Goal: Navigation & Orientation: Find specific page/section

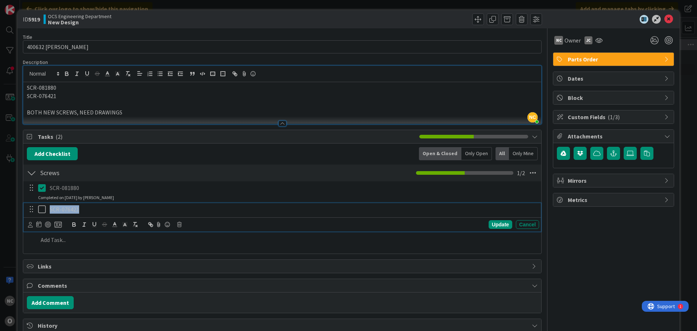
click at [43, 208] on icon at bounding box center [42, 209] width 8 height 9
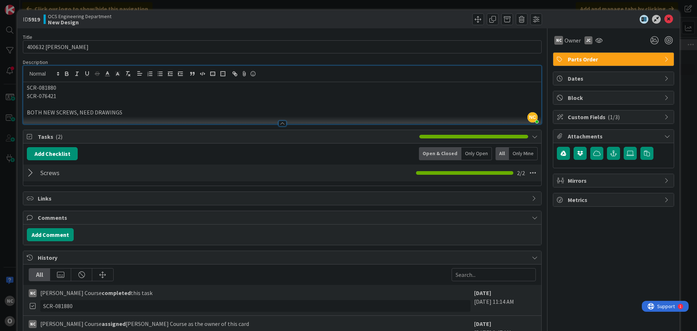
click at [29, 174] on div at bounding box center [31, 172] width 9 height 13
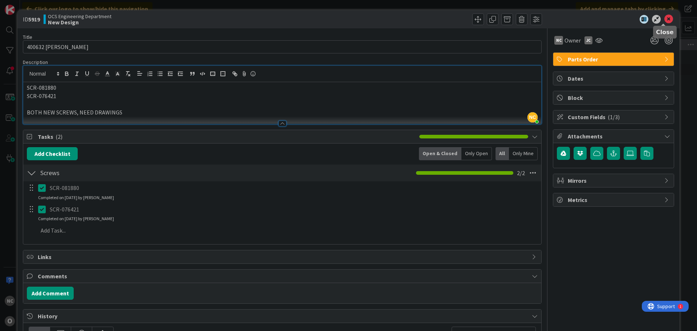
click at [665, 18] on icon at bounding box center [668, 19] width 9 height 9
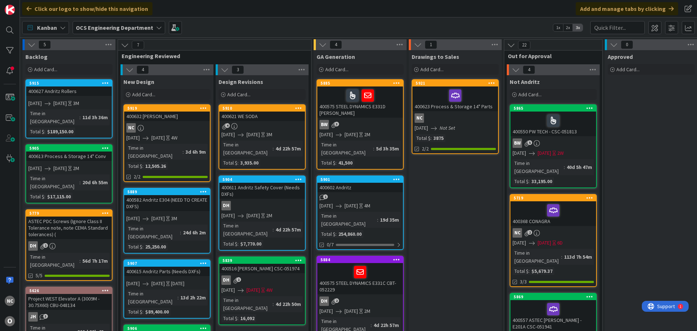
click at [476, 109] on div "400623 Process & Storage 14" Parts" at bounding box center [455, 98] width 86 height 25
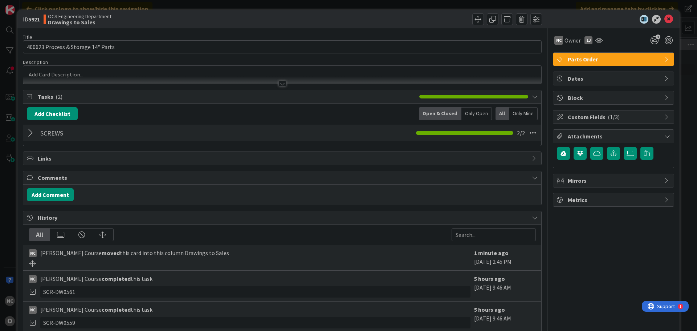
click at [29, 131] on div at bounding box center [31, 132] width 9 height 13
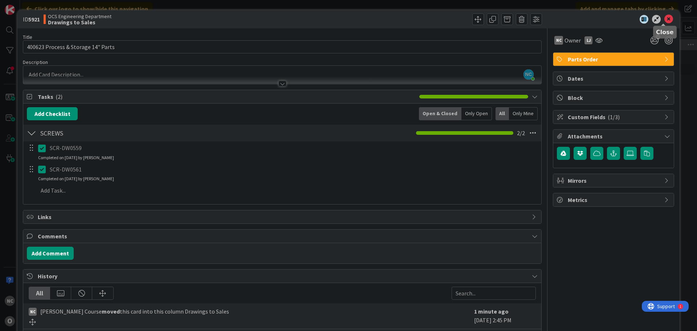
click at [664, 21] on icon at bounding box center [668, 19] width 9 height 9
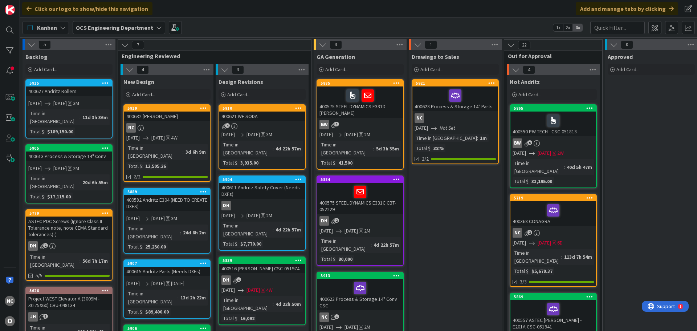
click at [163, 131] on div "NC" at bounding box center [167, 127] width 86 height 9
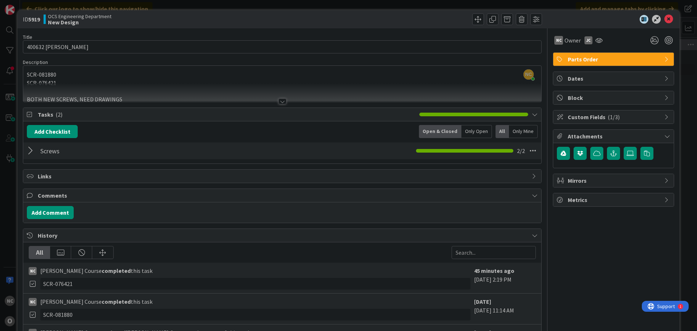
click at [30, 150] on div at bounding box center [31, 150] width 9 height 13
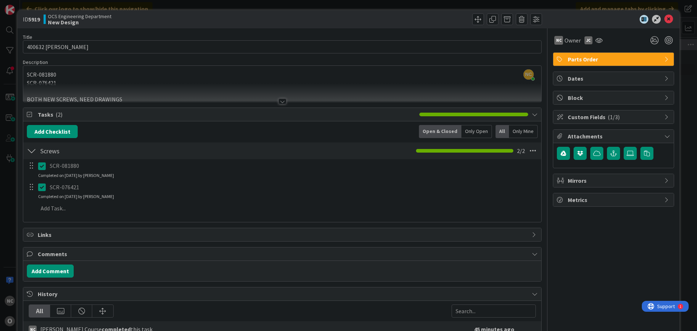
click at [30, 150] on div at bounding box center [31, 150] width 9 height 13
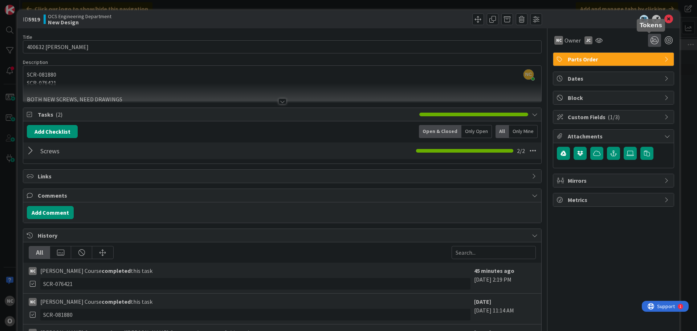
click at [649, 42] on icon at bounding box center [654, 40] width 13 height 13
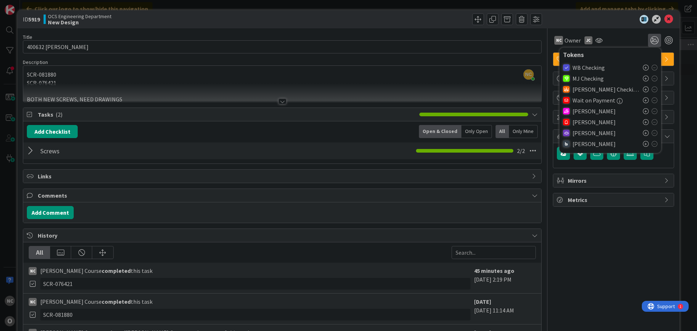
click at [643, 131] on icon at bounding box center [646, 133] width 6 height 6
click at [665, 21] on icon at bounding box center [668, 19] width 9 height 9
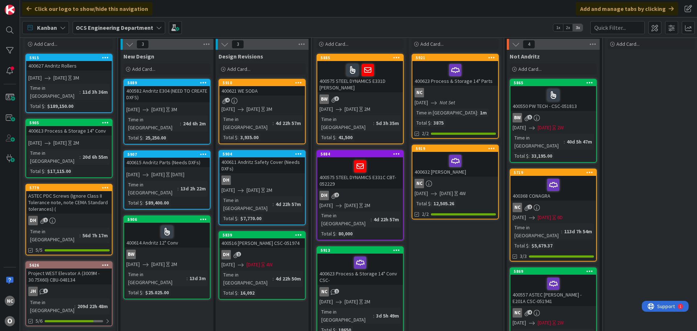
scroll to position [36, 0]
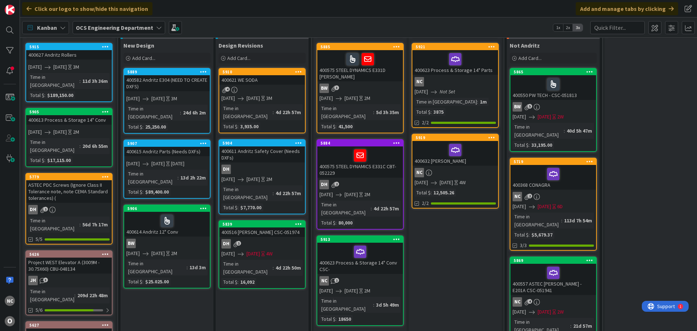
click at [383, 248] on div "400623 Process & Storage 14" Conv CSC-" at bounding box center [360, 258] width 86 height 31
